Goal: Task Accomplishment & Management: Manage account settings

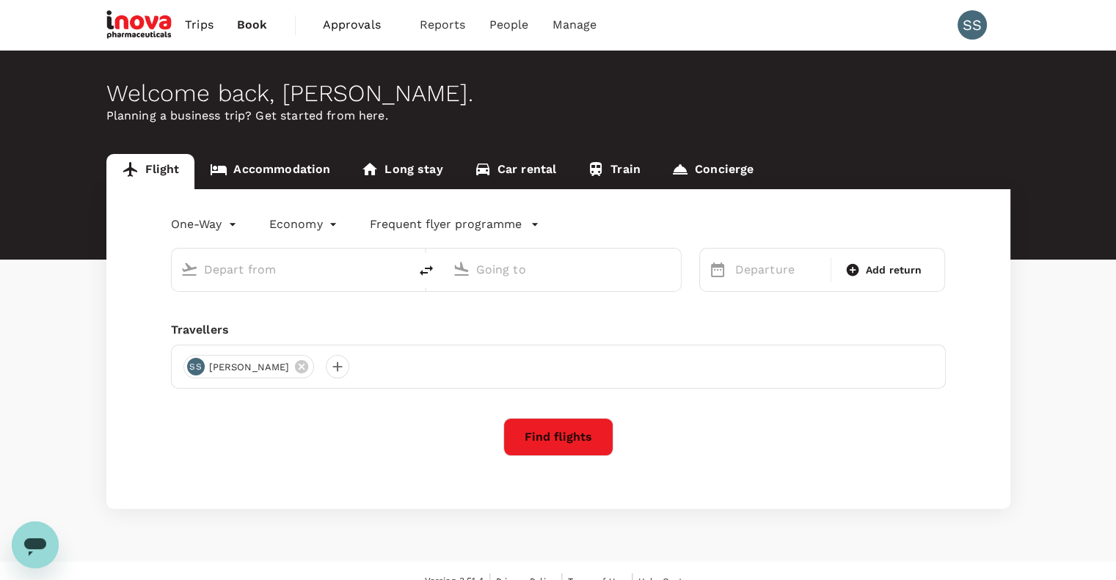
click at [360, 27] on span "Approvals" at bounding box center [359, 25] width 73 height 18
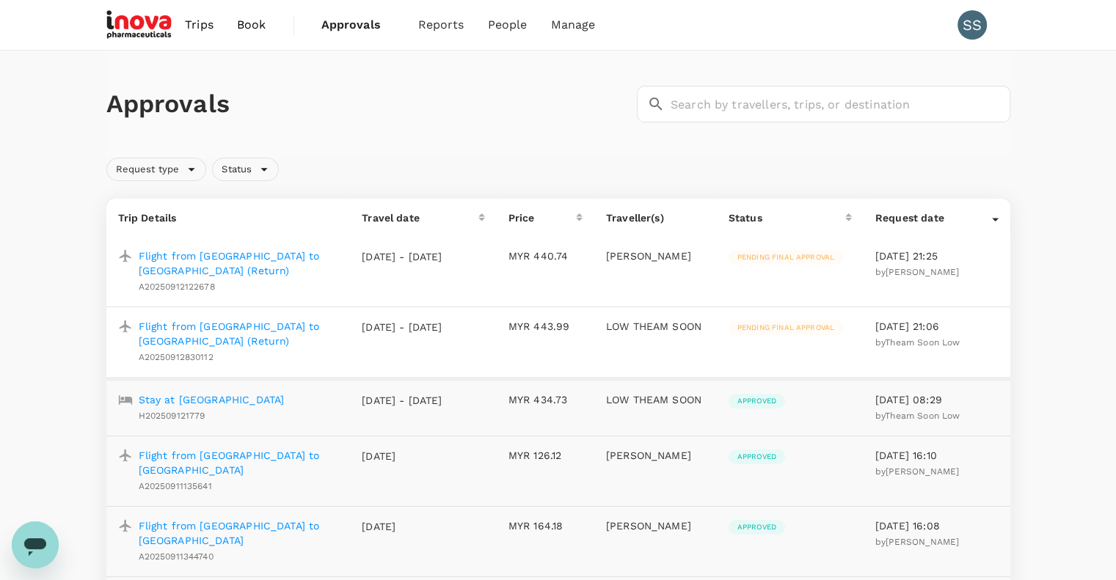
click at [242, 323] on p "Flight from [GEOGRAPHIC_DATA] to [GEOGRAPHIC_DATA] (Return)" at bounding box center [239, 333] width 200 height 29
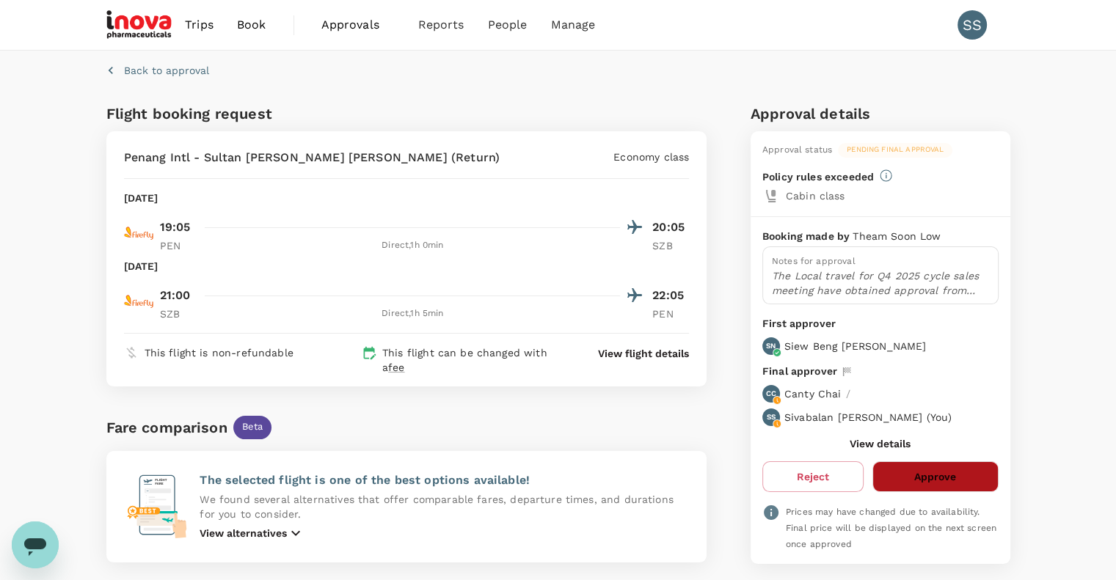
click at [891, 477] on button "Approve" at bounding box center [934, 476] width 125 height 31
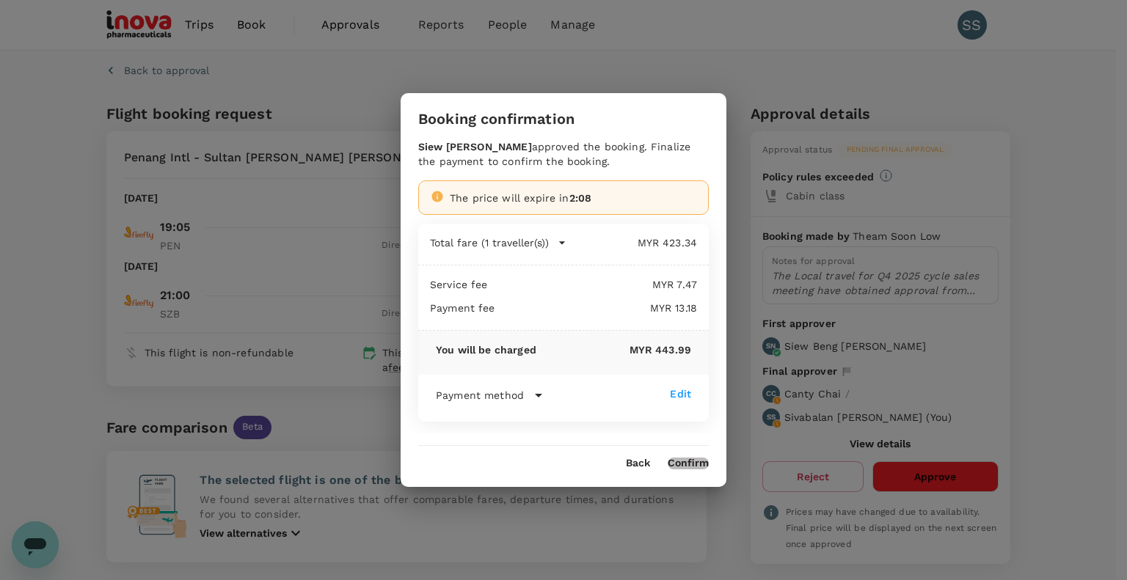
click at [687, 461] on button "Confirm" at bounding box center [688, 464] width 41 height 12
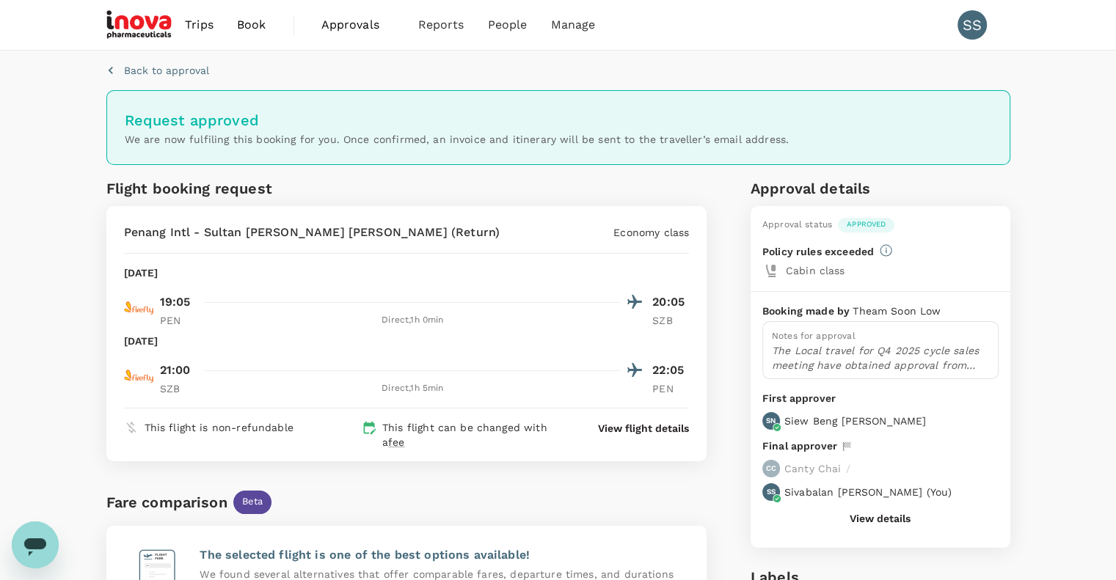
click at [348, 25] on span "Approvals" at bounding box center [357, 25] width 73 height 18
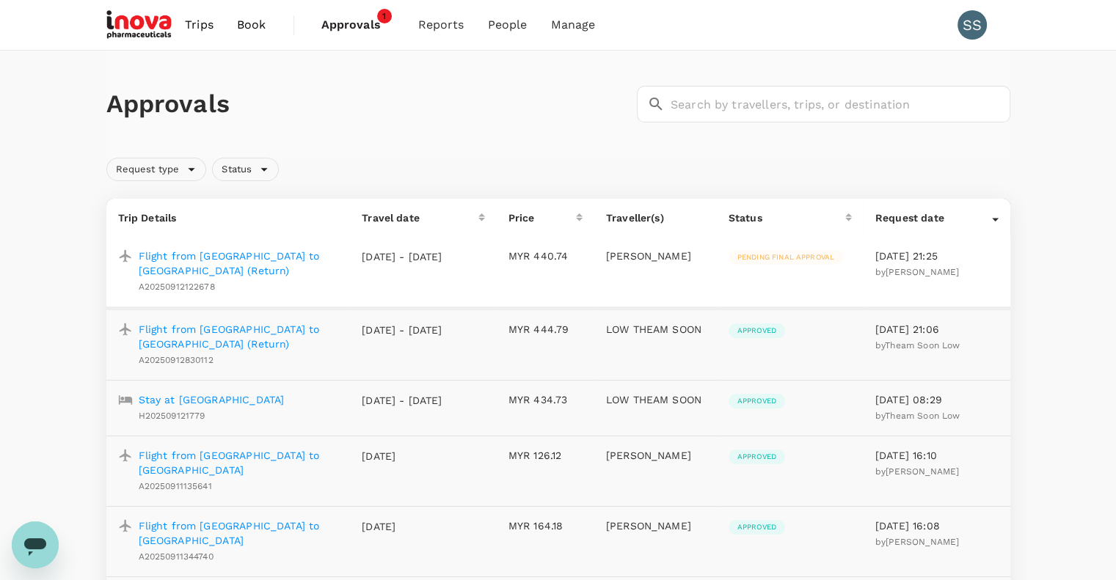
click at [217, 254] on p "Flight from [GEOGRAPHIC_DATA] to [GEOGRAPHIC_DATA] (Return)" at bounding box center [239, 263] width 200 height 29
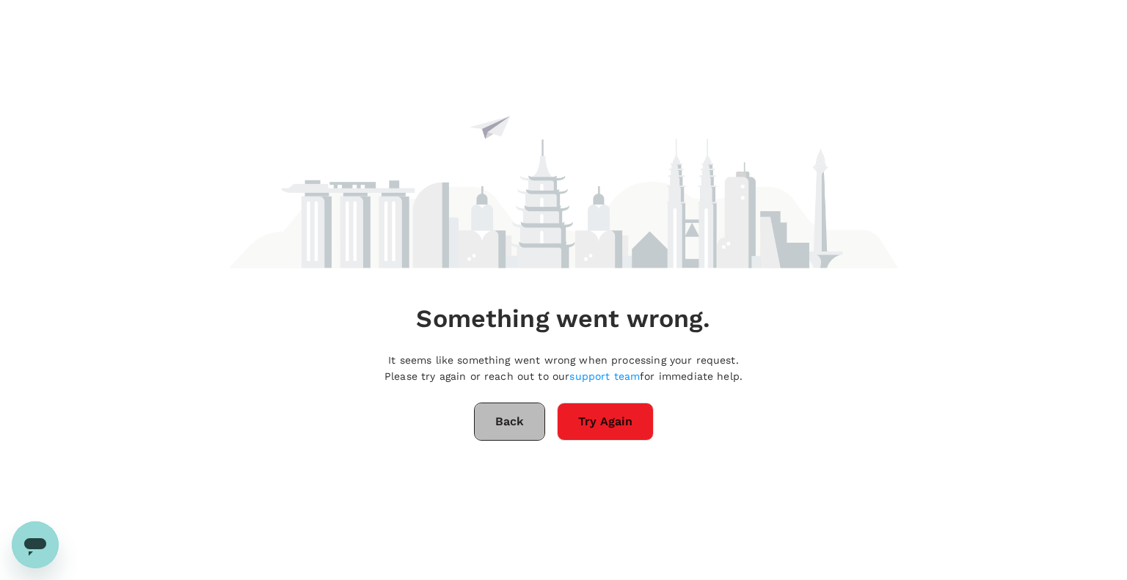
click at [522, 432] on button "Back" at bounding box center [509, 422] width 71 height 38
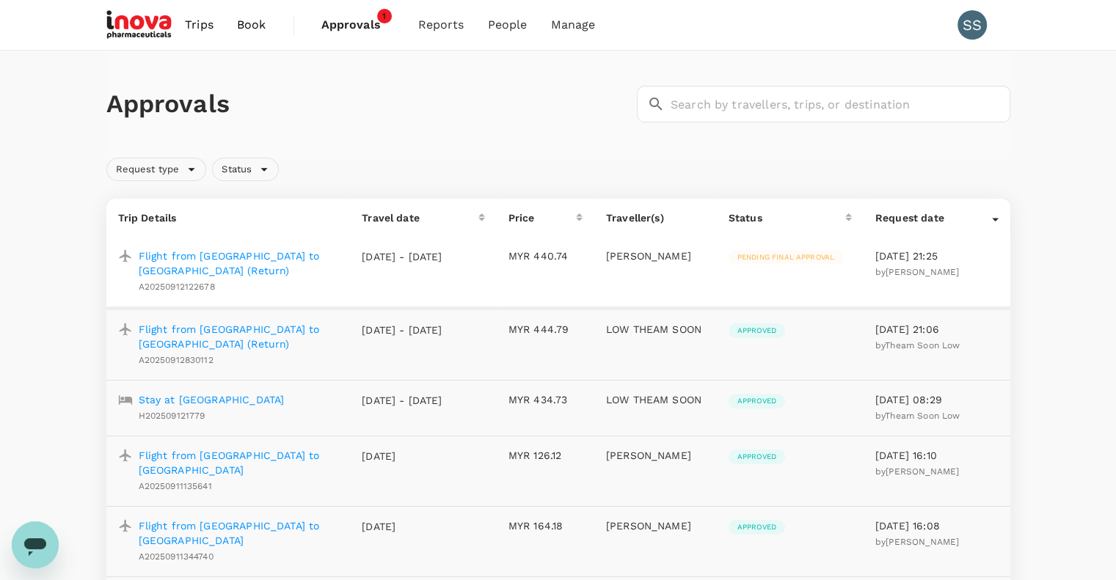
click at [208, 255] on p "Flight from [GEOGRAPHIC_DATA] to [GEOGRAPHIC_DATA] (Return)" at bounding box center [239, 263] width 200 height 29
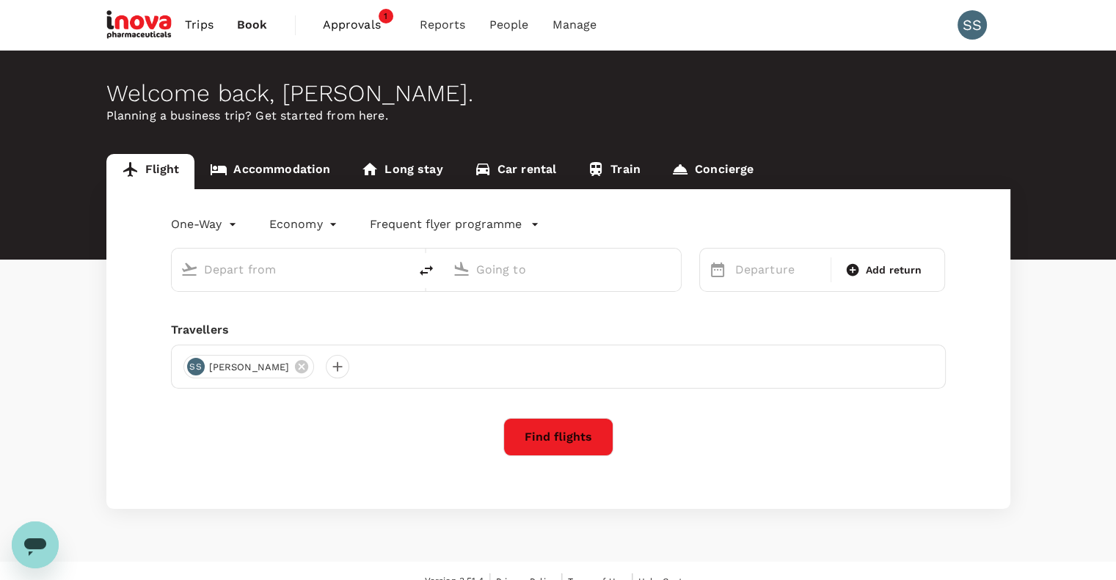
click at [343, 23] on span "Approvals" at bounding box center [359, 25] width 73 height 18
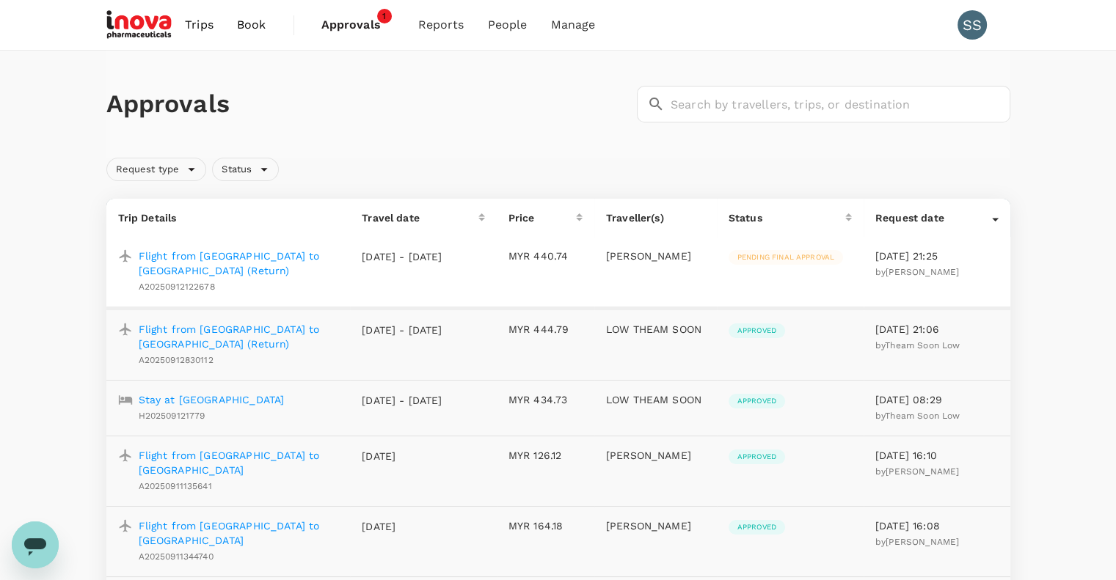
click at [234, 256] on p "Flight from [GEOGRAPHIC_DATA] to [GEOGRAPHIC_DATA] (Return)" at bounding box center [239, 263] width 200 height 29
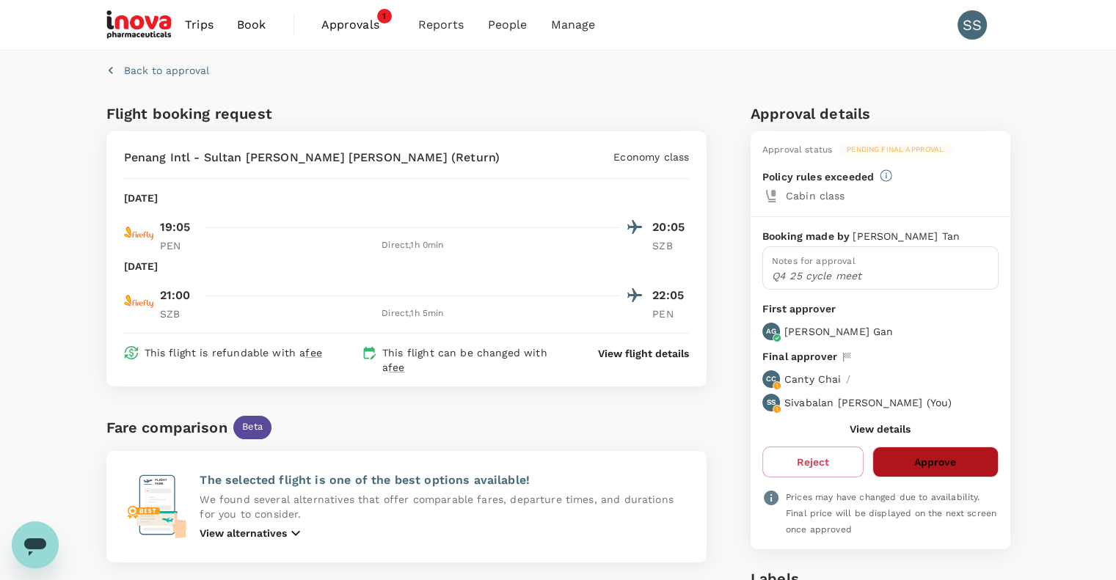
click at [898, 459] on button "Approve" at bounding box center [934, 462] width 125 height 31
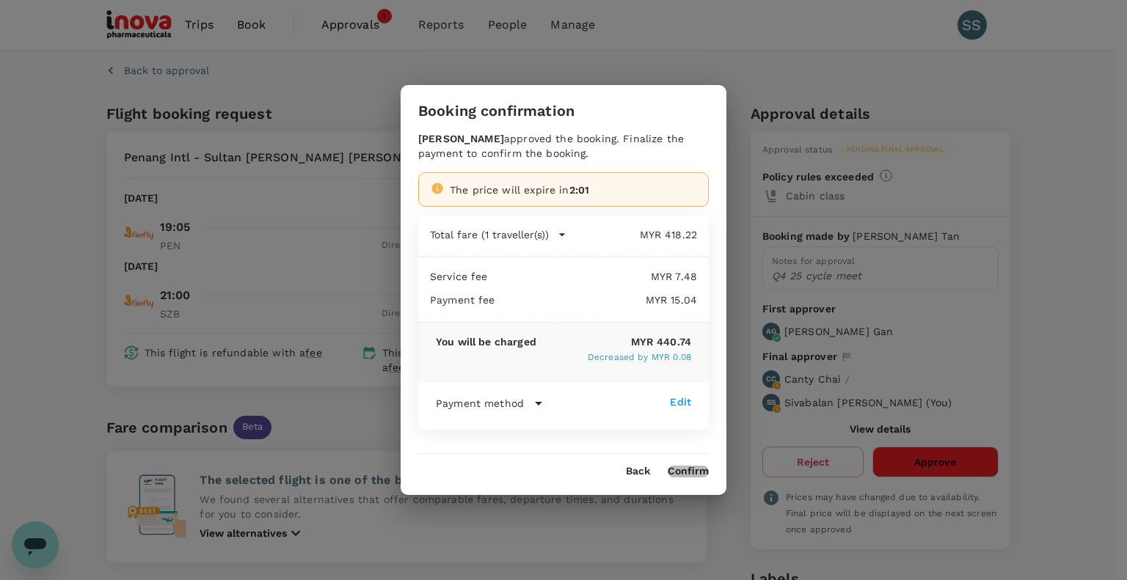
click at [683, 469] on button "Confirm" at bounding box center [688, 472] width 41 height 12
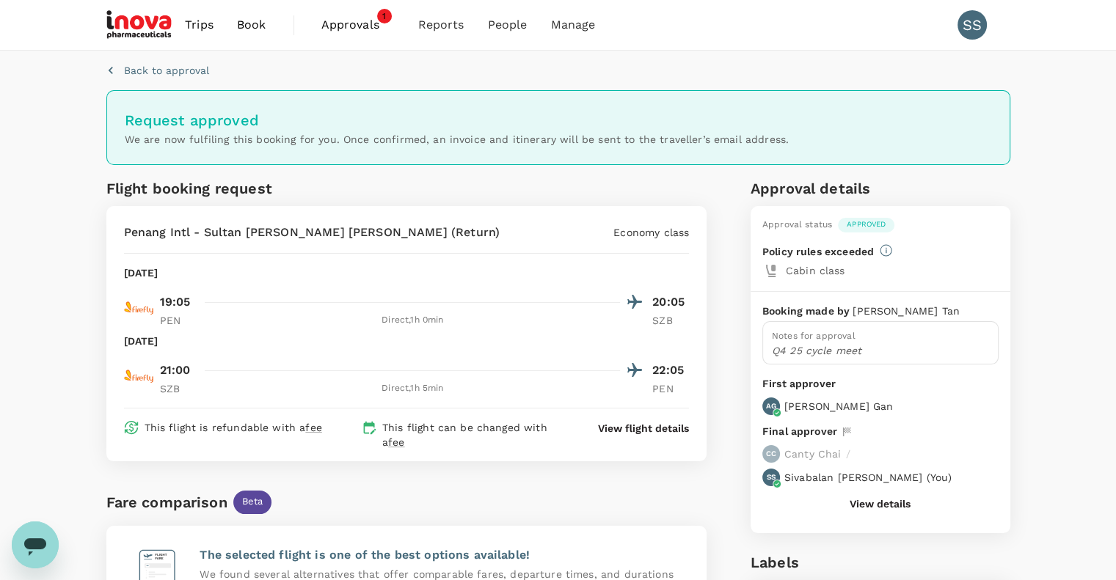
click at [366, 26] on span "Approvals" at bounding box center [357, 25] width 73 height 18
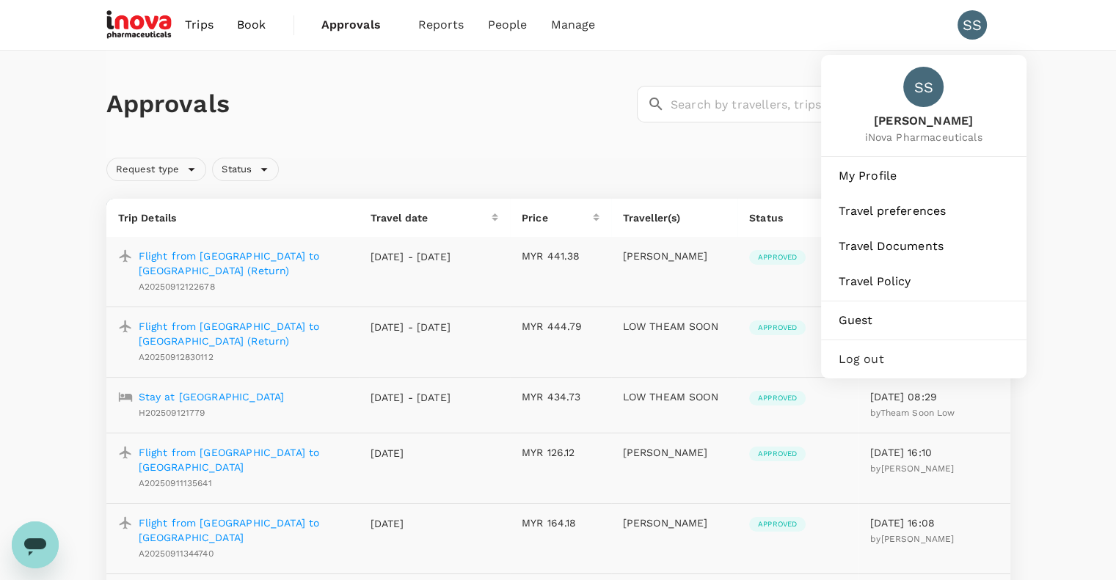
click at [973, 29] on div "SS" at bounding box center [971, 24] width 29 height 29
click at [848, 357] on span "Log out" at bounding box center [923, 360] width 170 height 18
